Goal: Check status: Check status

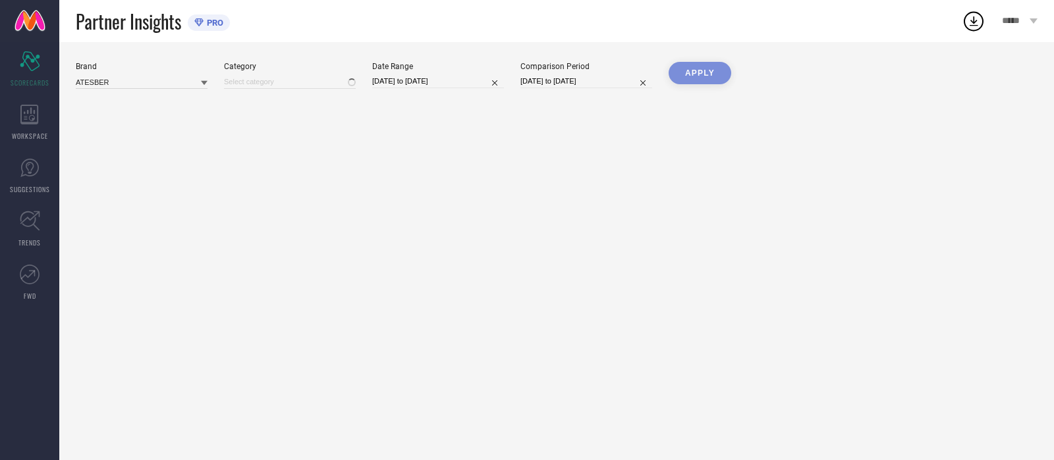
type input "All"
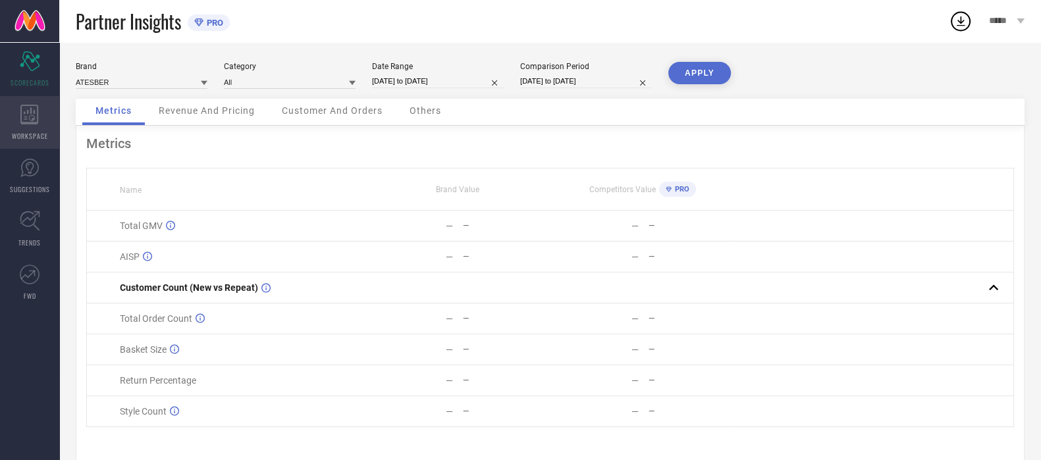
click at [34, 121] on icon at bounding box center [29, 115] width 18 height 20
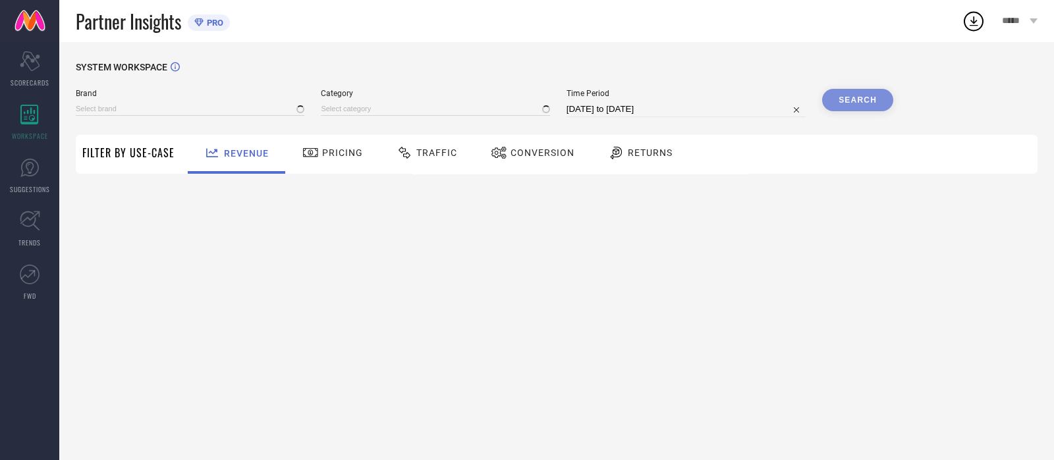
type input "ATESBER"
type input "All"
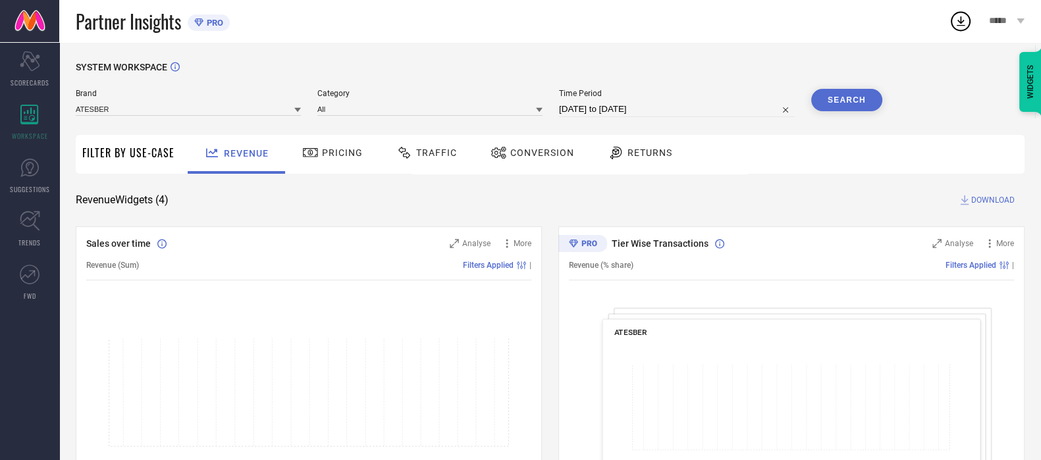
click at [431, 159] on div "Traffic" at bounding box center [426, 153] width 67 height 22
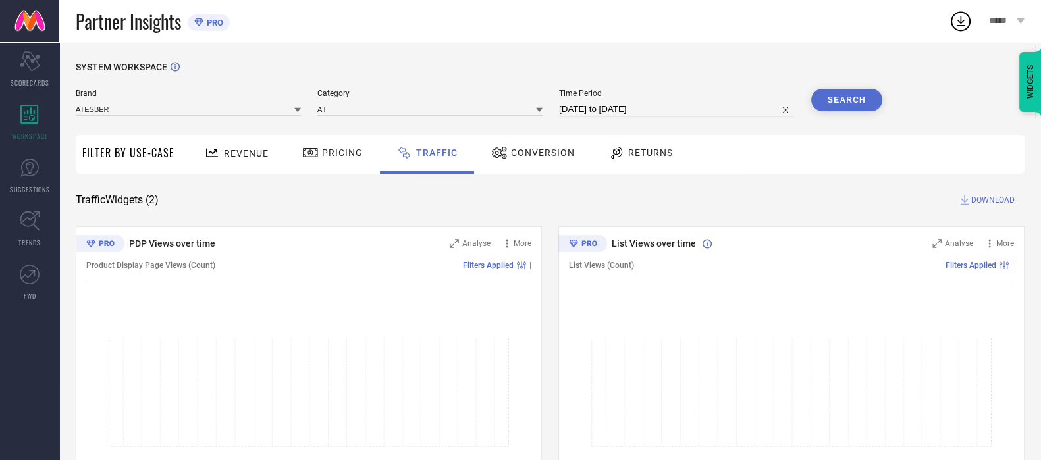
click at [643, 108] on input "[DATE] to [DATE]" at bounding box center [677, 109] width 236 height 16
select select "6"
select select "2025"
select select "7"
select select "2025"
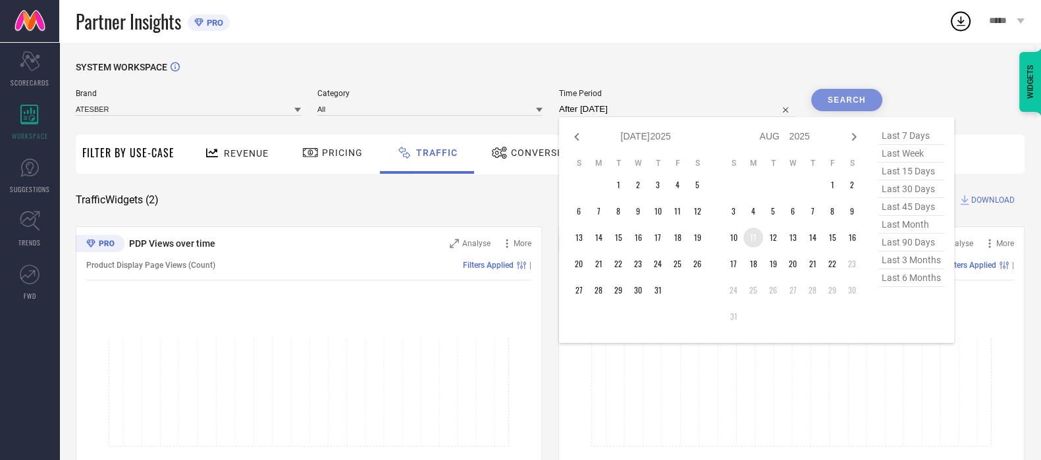
click at [756, 239] on td "11" at bounding box center [754, 238] width 20 height 20
type input "[DATE] to [DATE]"
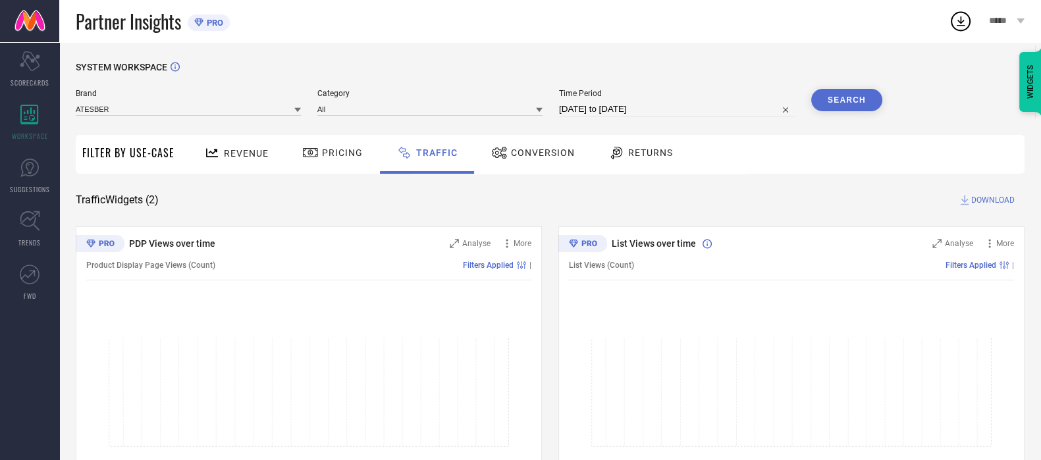
select select "7"
select select "2025"
select select "8"
select select "2025"
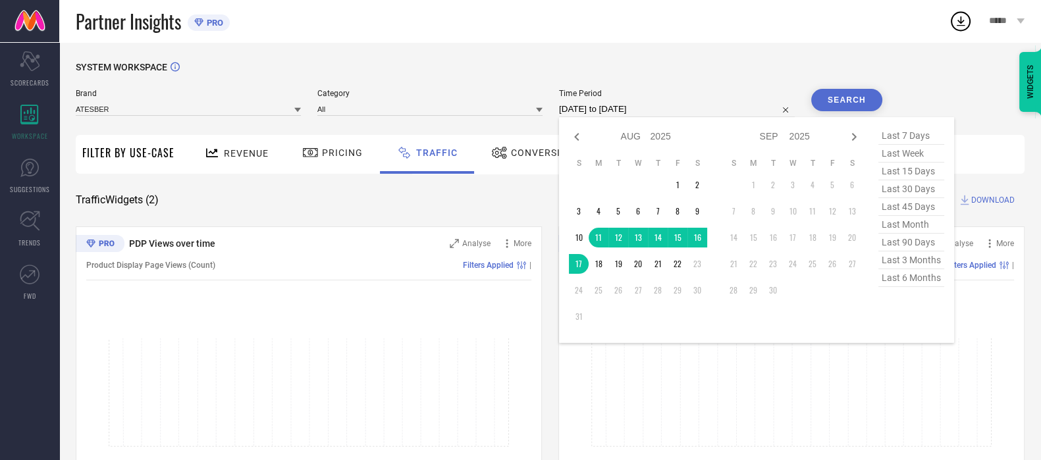
click at [653, 113] on input "[DATE] to [DATE]" at bounding box center [677, 109] width 236 height 16
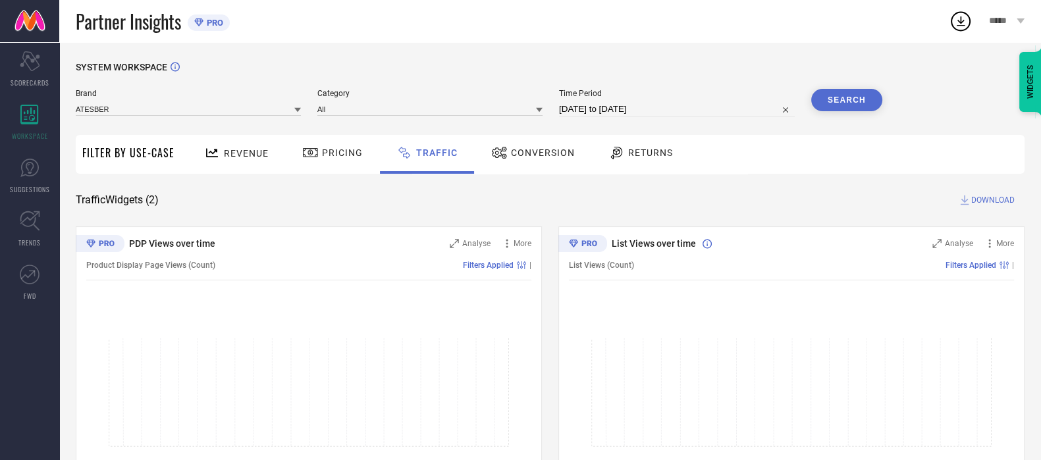
click at [666, 64] on div "SYSTEM WORKSPACE" at bounding box center [550, 75] width 949 height 27
click at [820, 99] on button "Search" at bounding box center [847, 100] width 71 height 22
click at [114, 105] on input at bounding box center [188, 109] width 225 height 14
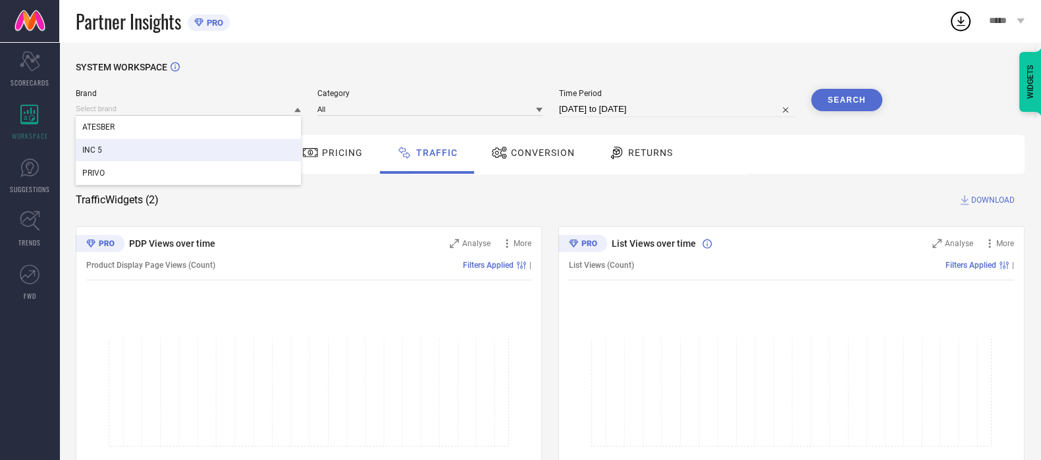
click at [118, 148] on div "INC 5" at bounding box center [188, 150] width 225 height 22
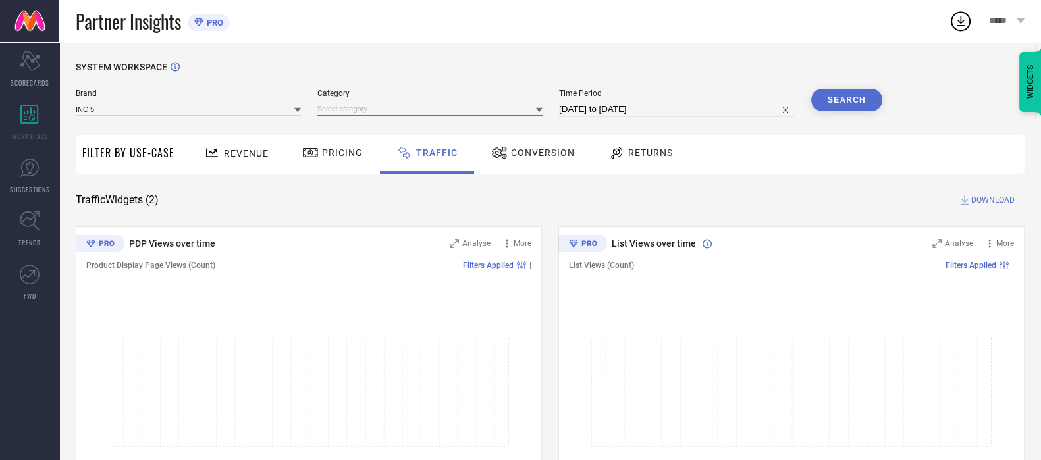
click at [377, 107] on input at bounding box center [430, 109] width 225 height 14
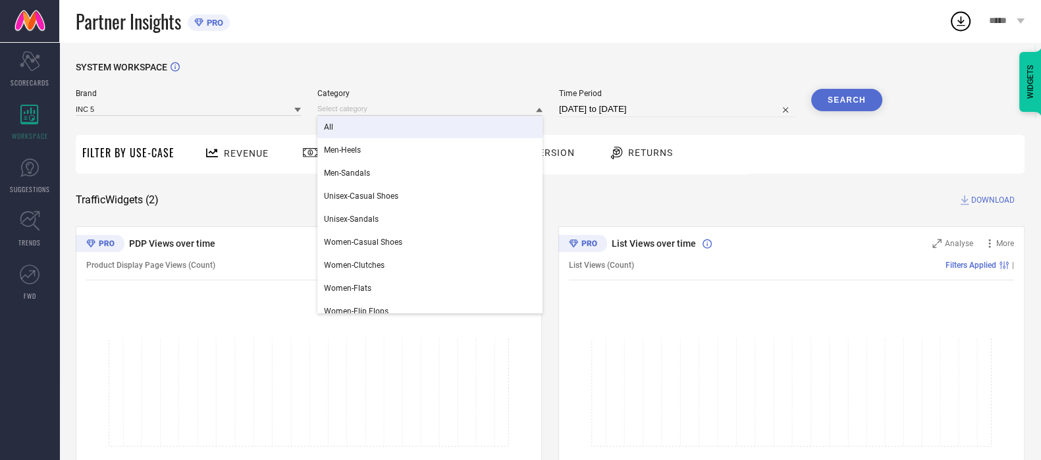
click at [363, 130] on div "All" at bounding box center [430, 127] width 225 height 22
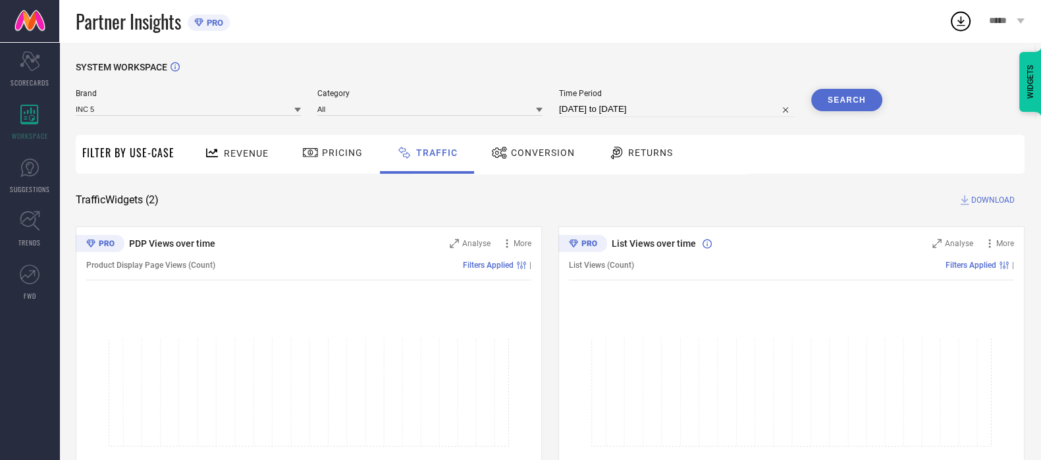
click at [865, 96] on button "Search" at bounding box center [847, 100] width 71 height 22
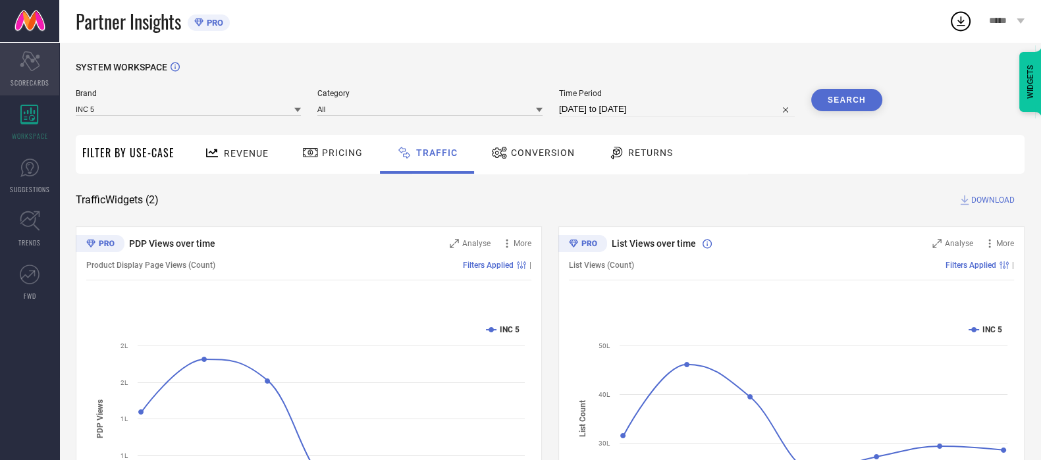
click at [42, 78] on span "SCORECARDS" at bounding box center [30, 83] width 39 height 10
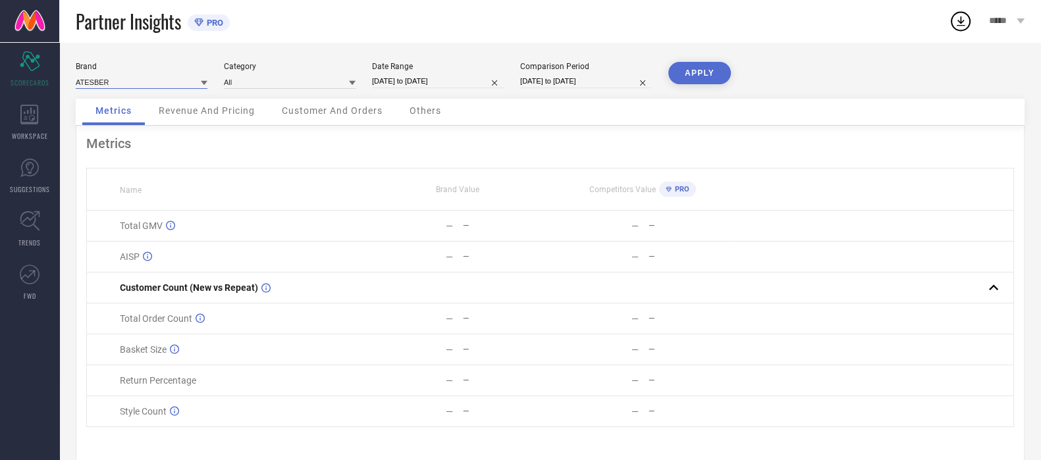
click at [97, 83] on input at bounding box center [142, 82] width 132 height 14
click at [115, 132] on div "INC 5" at bounding box center [142, 123] width 132 height 22
type input "All"
click at [273, 87] on input at bounding box center [290, 82] width 132 height 14
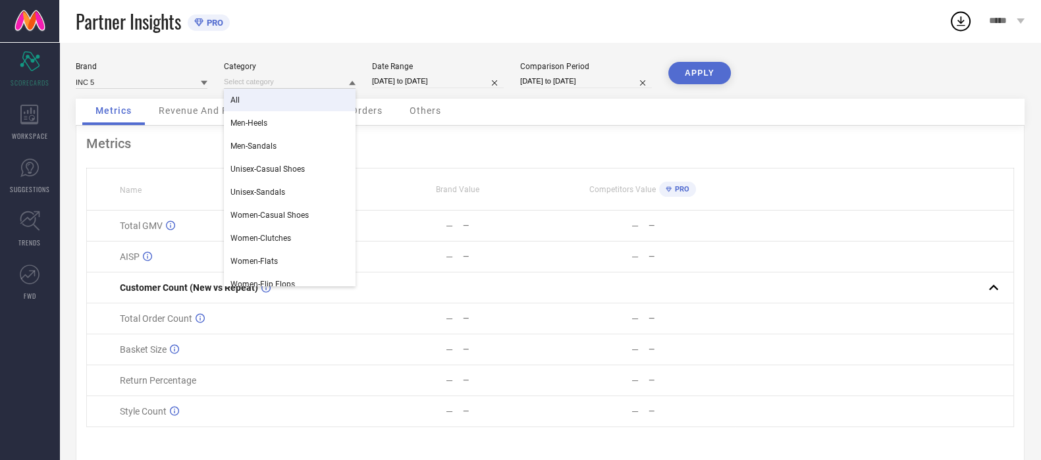
click at [273, 99] on div "All" at bounding box center [290, 100] width 132 height 22
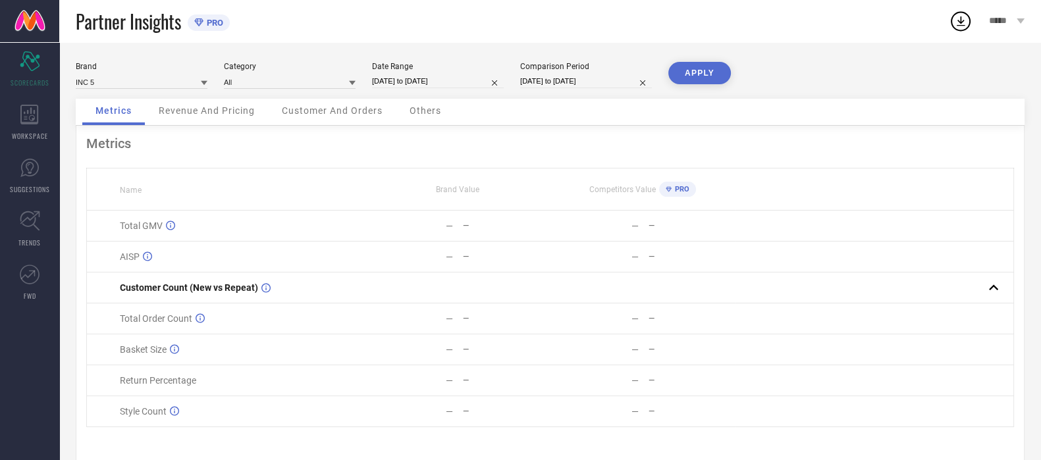
select select "6"
select select "2025"
select select "7"
select select "2025"
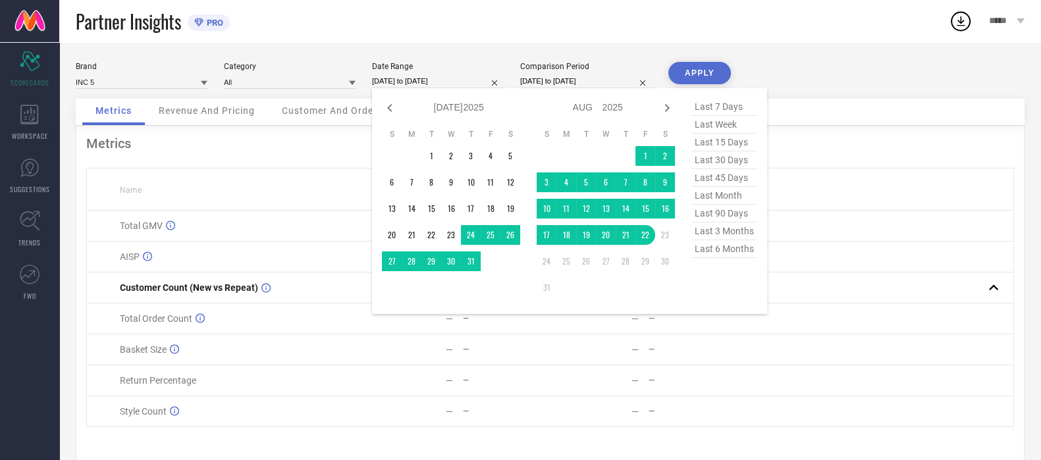
click at [398, 84] on input "[DATE] to [DATE]" at bounding box center [438, 81] width 132 height 14
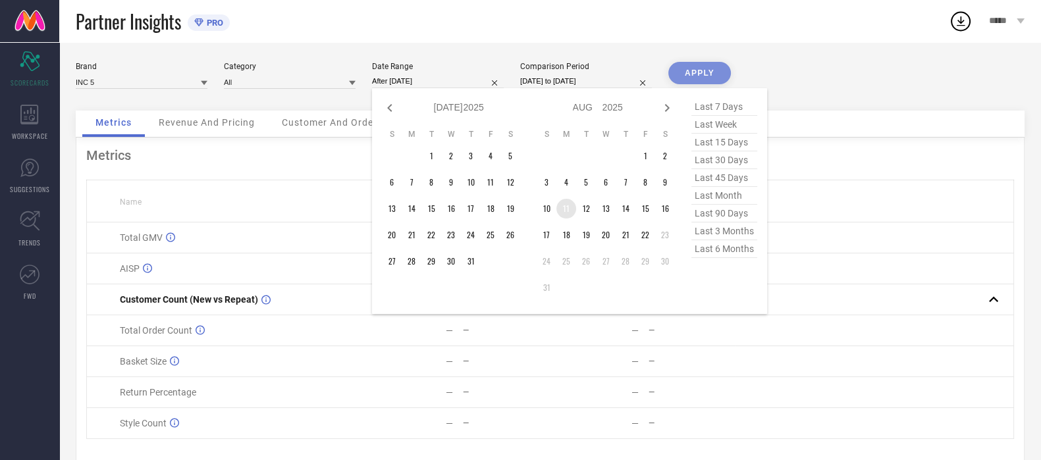
click at [561, 211] on td "11" at bounding box center [567, 209] width 20 height 20
type input "[DATE] to [DATE]"
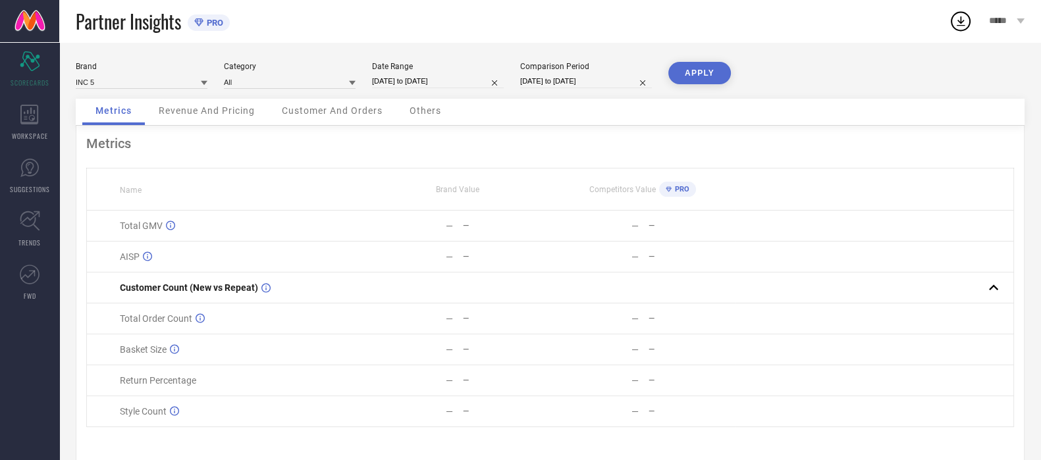
select select "6"
select select "2024"
select select "7"
select select "2024"
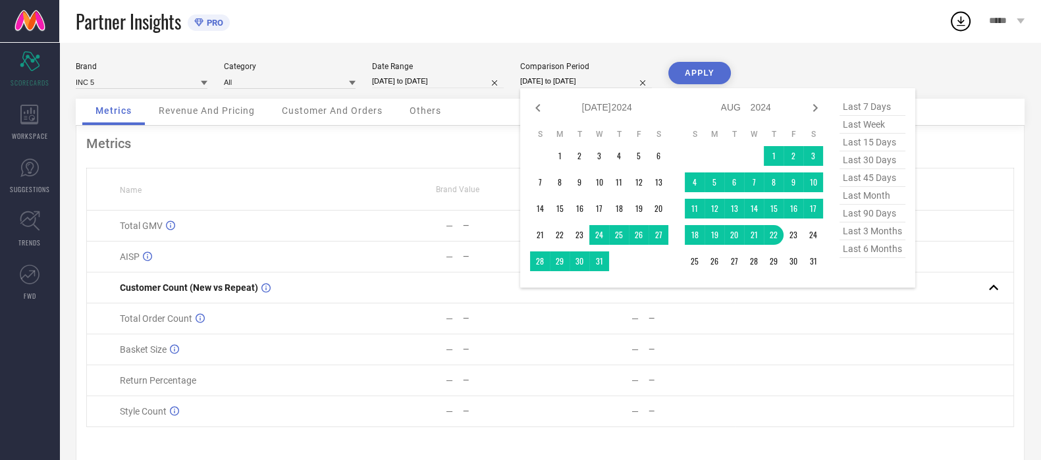
click at [534, 84] on input "[DATE] to [DATE]" at bounding box center [586, 81] width 132 height 14
click at [396, 74] on input "[DATE] to [DATE]" at bounding box center [438, 81] width 132 height 14
select select "7"
select select "2025"
select select "8"
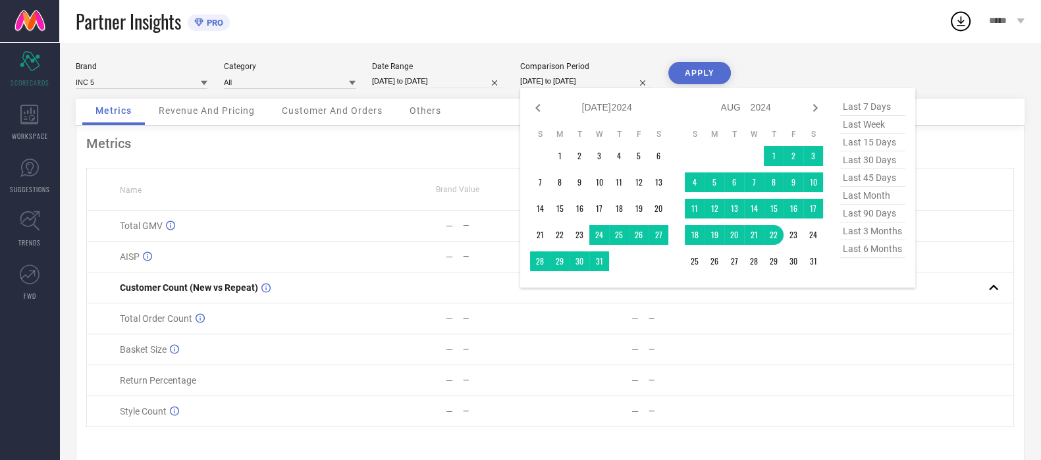
select select "2025"
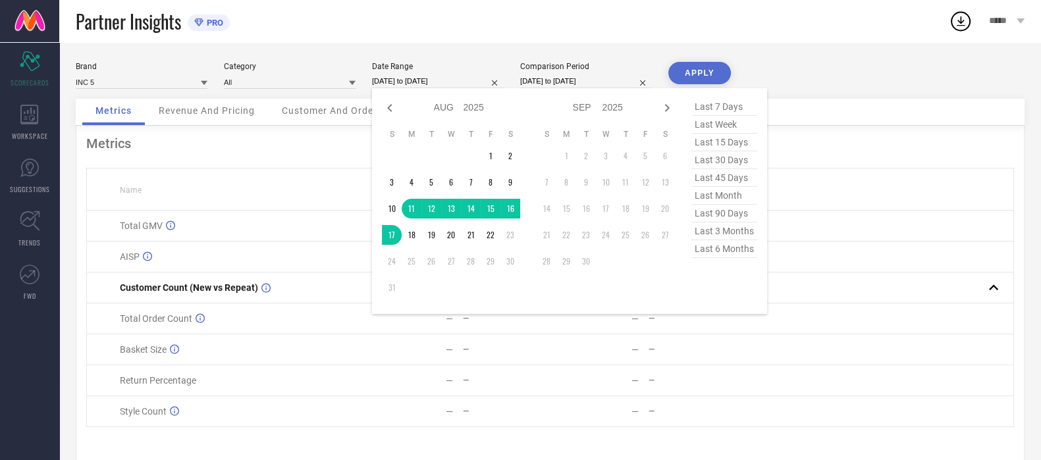
select select "6"
select select "2024"
select select "7"
select select "2024"
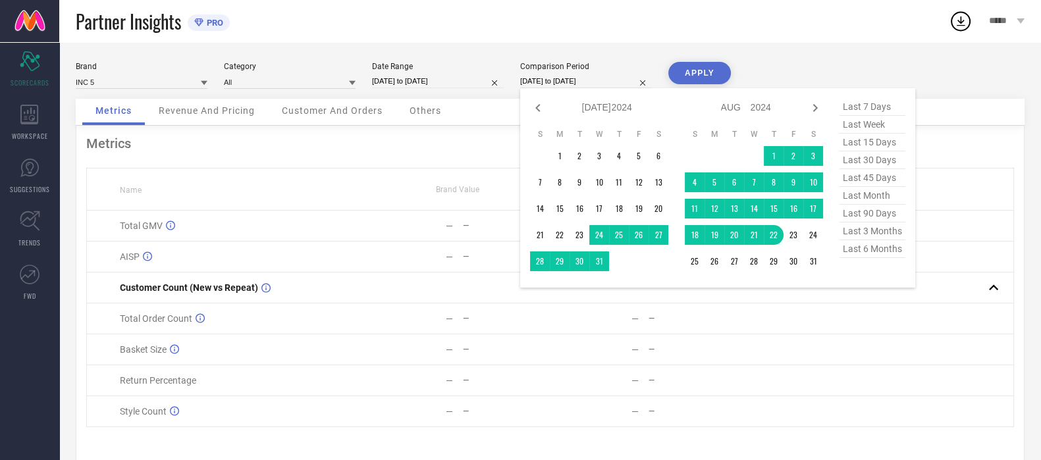
click at [550, 84] on input "[DATE] to [DATE]" at bounding box center [586, 81] width 132 height 14
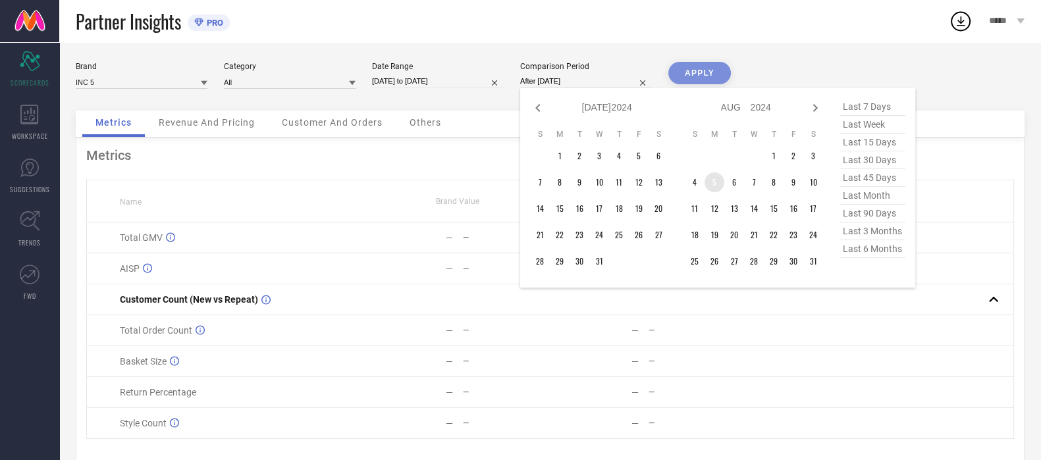
click at [717, 186] on td "5" at bounding box center [715, 183] width 20 height 20
type input "[DATE] to [DATE]"
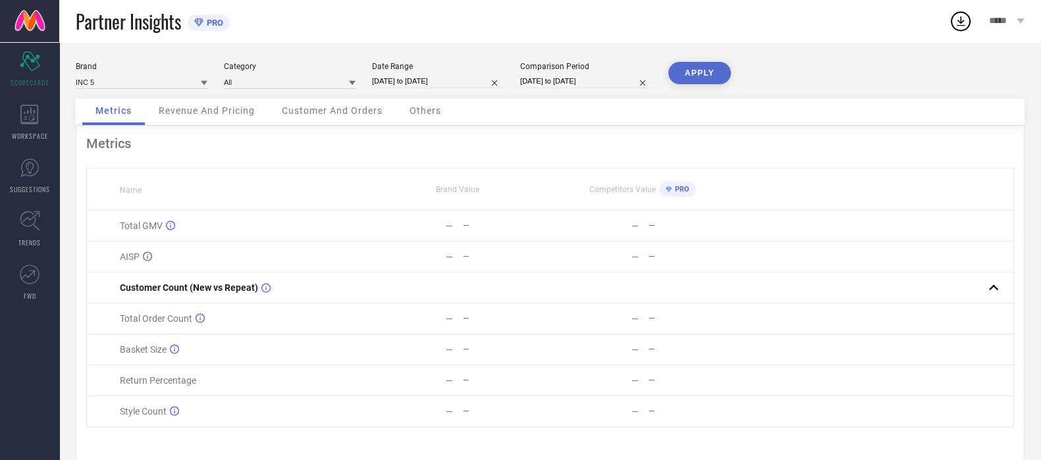
click at [686, 70] on button "APPLY" at bounding box center [700, 73] width 63 height 22
